Goal: Transaction & Acquisition: Purchase product/service

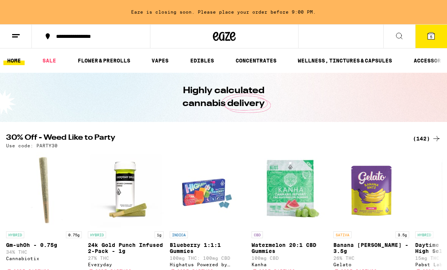
click at [421, 138] on div "(142)" at bounding box center [427, 138] width 28 height 9
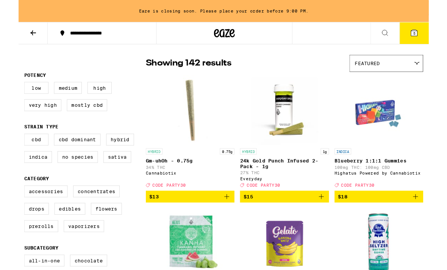
scroll to position [52, 0]
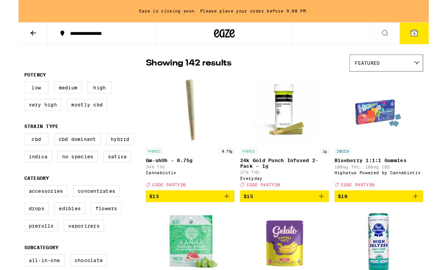
click at [105, 215] on label "Concentrates" at bounding box center [85, 208] width 51 height 13
click at [8, 204] on input "Concentrates" at bounding box center [8, 203] width 0 height 0
checkbox input "true"
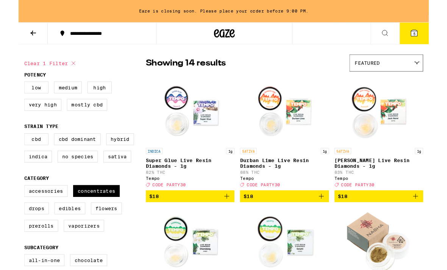
click at [69, 234] on label "Edibles" at bounding box center [56, 227] width 34 height 13
click at [8, 204] on input "Edibles" at bounding box center [8, 203] width 0 height 0
checkbox input "true"
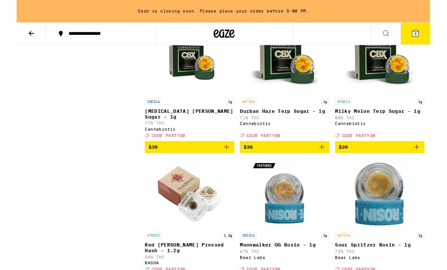
scroll to position [3432, 0]
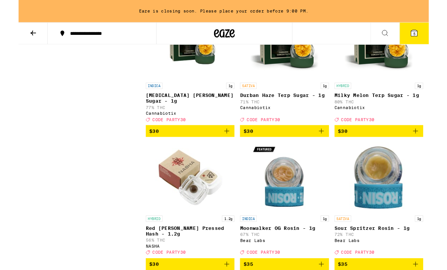
click at [431, 147] on icon "Add to bag" at bounding box center [432, 142] width 9 height 9
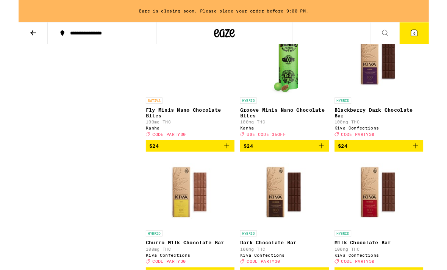
scroll to position [2849, 0]
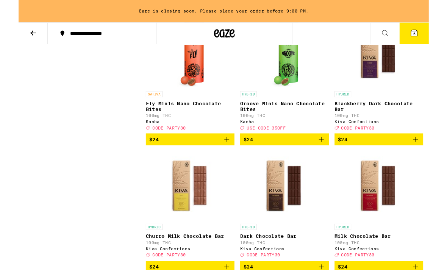
click at [301, 96] on img "Open page for Groove Minis Nano Chocolate Bites from Kanha" at bounding box center [290, 58] width 30 height 76
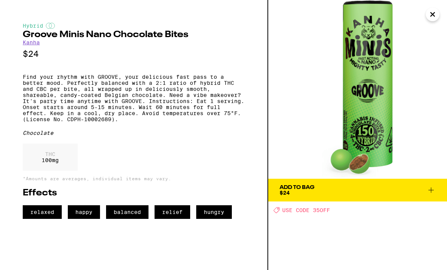
scroll to position [2820, 0]
click at [430, 188] on icon at bounding box center [431, 190] width 9 height 9
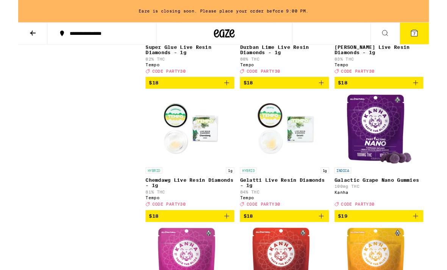
scroll to position [1317, 0]
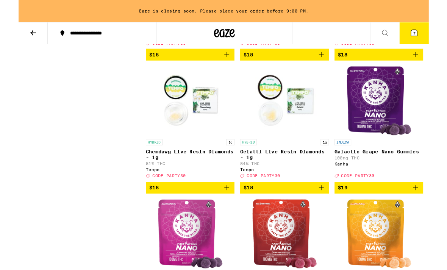
click at [334, 210] on icon "Add to bag" at bounding box center [330, 205] width 9 height 9
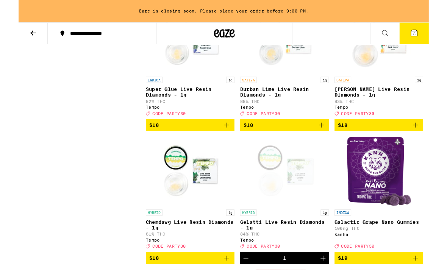
scroll to position [1271, 0]
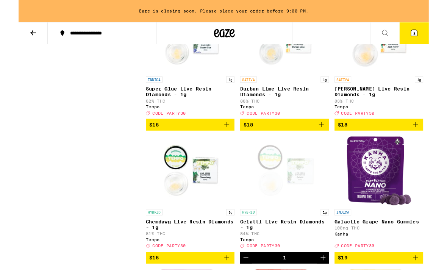
click at [230, 141] on icon "Add to bag" at bounding box center [227, 136] width 9 height 9
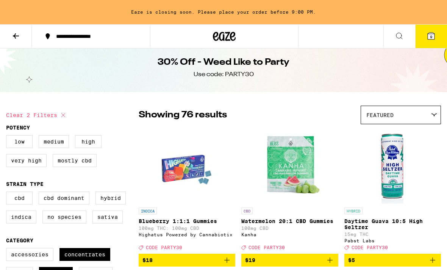
scroll to position [0, 0]
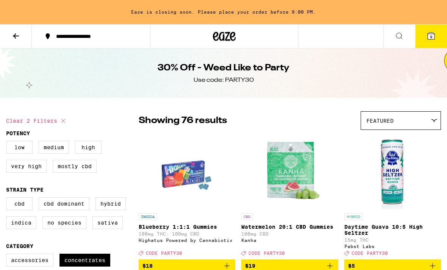
click at [431, 38] on span "9" at bounding box center [431, 36] width 2 height 5
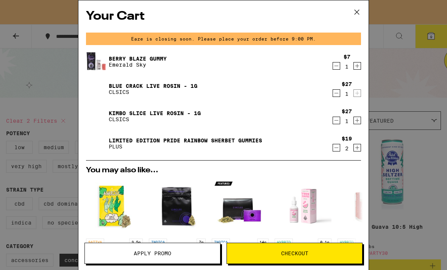
click at [336, 150] on icon "Decrement" at bounding box center [336, 147] width 7 height 9
click at [337, 149] on icon "Decrement" at bounding box center [336, 147] width 7 height 9
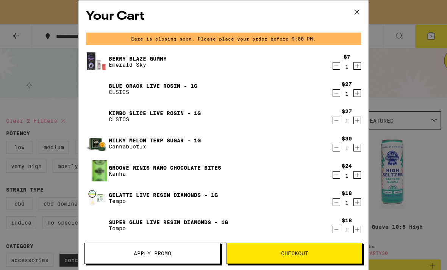
click at [338, 92] on icon "Decrement" at bounding box center [336, 93] width 7 height 9
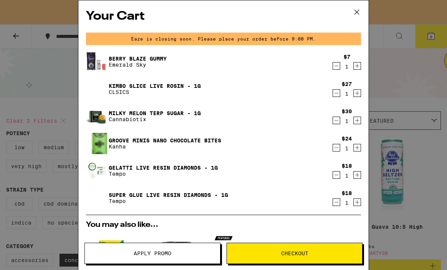
click at [338, 92] on icon "Decrement" at bounding box center [336, 93] width 7 height 9
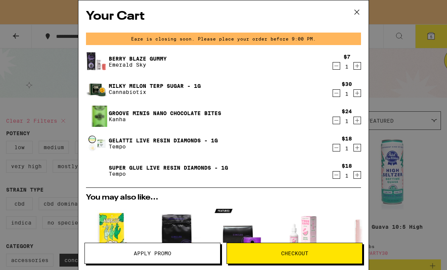
click at [336, 64] on icon "Decrement" at bounding box center [336, 65] width 7 height 9
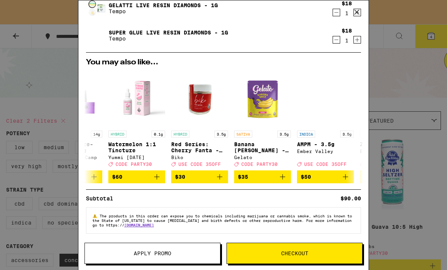
scroll to position [0, 190]
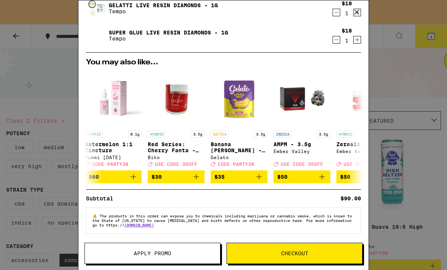
click at [194, 254] on span "Apply Promo" at bounding box center [152, 253] width 135 height 5
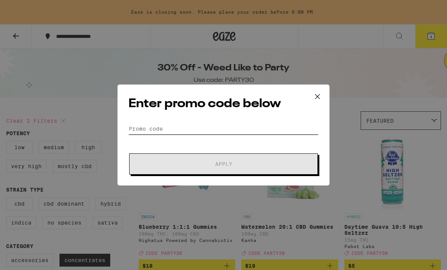
click at [271, 127] on input "Promo Code" at bounding box center [224, 128] width 190 height 11
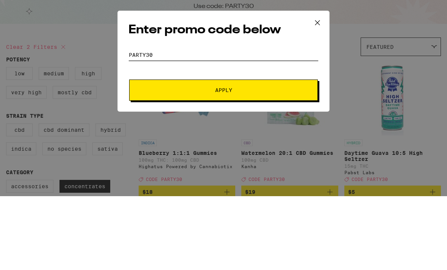
type input "Party30"
click at [291, 161] on span "Apply" at bounding box center [223, 163] width 136 height 5
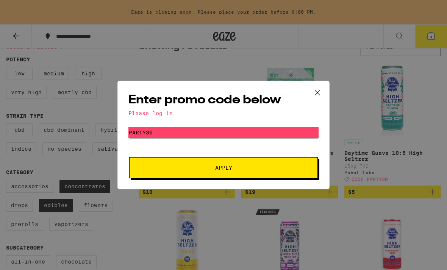
click at [318, 92] on icon at bounding box center [317, 92] width 11 height 11
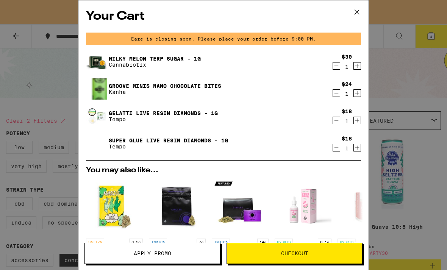
click at [359, 15] on icon at bounding box center [356, 11] width 11 height 11
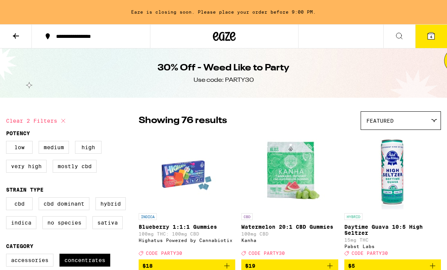
click at [25, 37] on button at bounding box center [16, 37] width 32 height 24
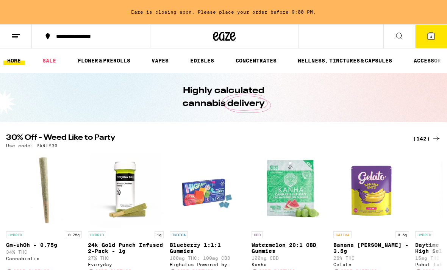
click at [22, 36] on button at bounding box center [16, 37] width 32 height 24
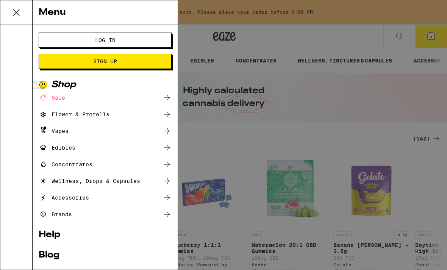
click at [153, 43] on button "Log In" at bounding box center [105, 40] width 133 height 15
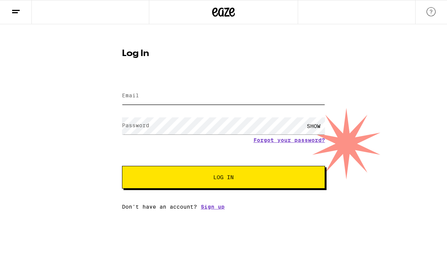
click at [263, 94] on input "Email" at bounding box center [223, 96] width 203 height 17
type input "[EMAIL_ADDRESS][DOMAIN_NAME]"
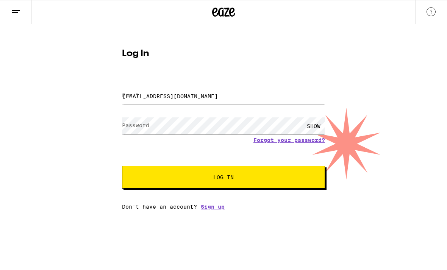
click at [224, 179] on button "Log In" at bounding box center [223, 177] width 203 height 23
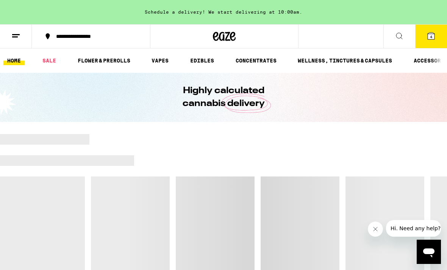
click at [434, 35] on icon at bounding box center [431, 36] width 7 height 7
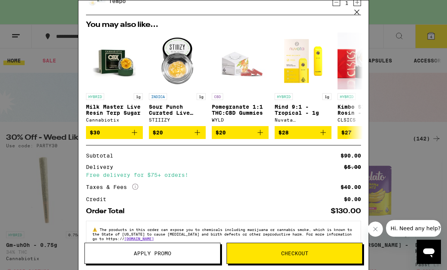
scroll to position [146, 0]
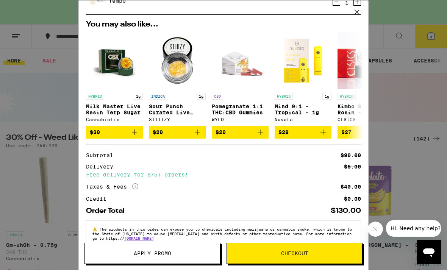
click at [181, 253] on span "Apply Promo" at bounding box center [152, 253] width 135 height 5
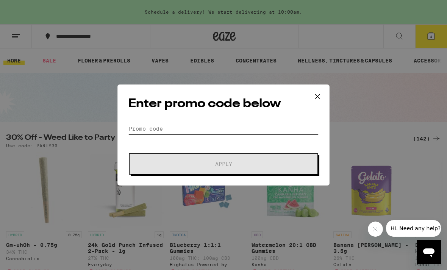
click at [251, 126] on input "Promo Code" at bounding box center [224, 128] width 190 height 11
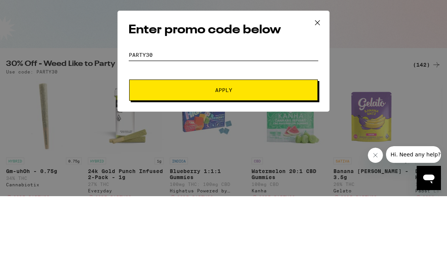
type input "Party30"
click at [289, 161] on span "Apply" at bounding box center [223, 163] width 136 height 5
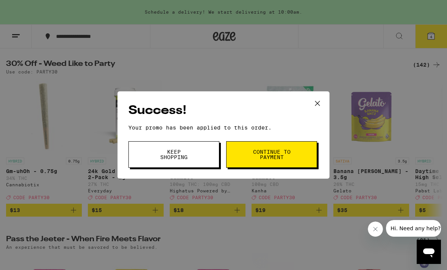
click at [317, 99] on icon at bounding box center [317, 103] width 11 height 11
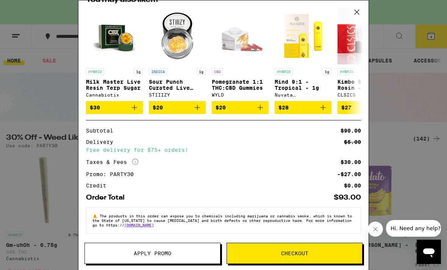
scroll to position [179, 0]
click at [342, 256] on span "Checkout" at bounding box center [294, 253] width 135 height 5
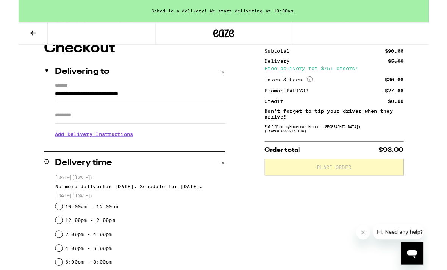
scroll to position [79, 0]
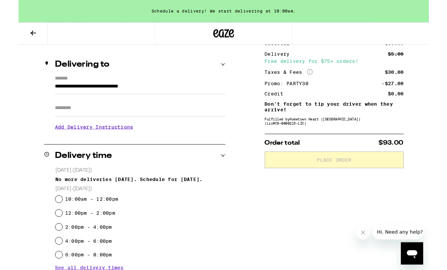
click at [70, 120] on input "Apt/Suite" at bounding box center [133, 118] width 186 height 18
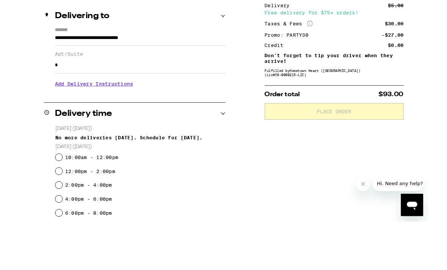
type input "*"
click at [117, 136] on h3 "Add Delivery Instructions" at bounding box center [133, 144] width 186 height 17
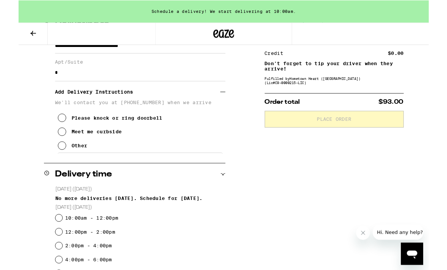
click at [47, 131] on icon at bounding box center [47, 128] width 9 height 9
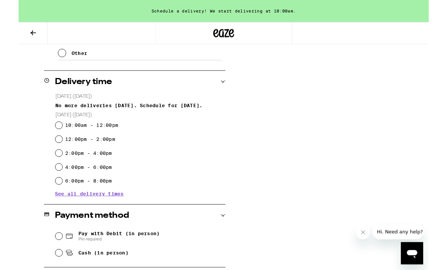
scroll to position [225, 0]
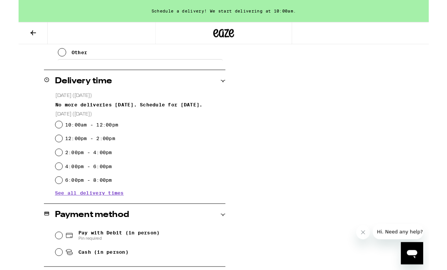
click at [46, 170] on input "2:00pm - 4:00pm" at bounding box center [44, 167] width 8 height 8
radio input "true"
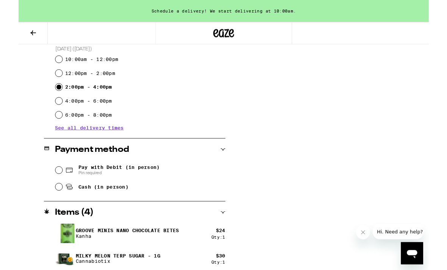
scroll to position [296, 0]
click at [51, 206] on icon at bounding box center [55, 203] width 9 height 9
click at [48, 206] on input "Cash (in person)" at bounding box center [44, 204] width 8 height 8
radio input "true"
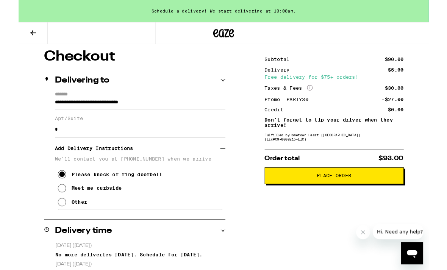
scroll to position [62, 0]
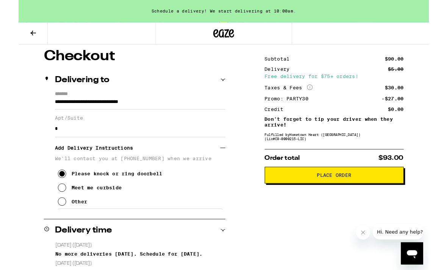
click at [403, 191] on button "Place Order" at bounding box center [344, 191] width 152 height 18
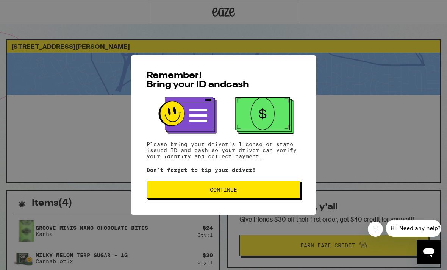
click at [266, 192] on span "Continue" at bounding box center [223, 189] width 141 height 5
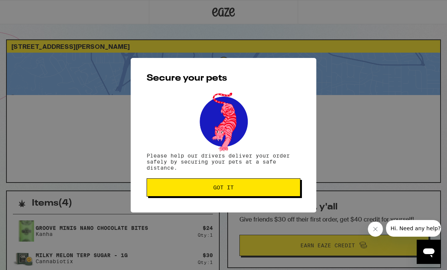
click at [282, 193] on button "Got it" at bounding box center [224, 188] width 154 height 18
